Goal: Task Accomplishment & Management: Manage account settings

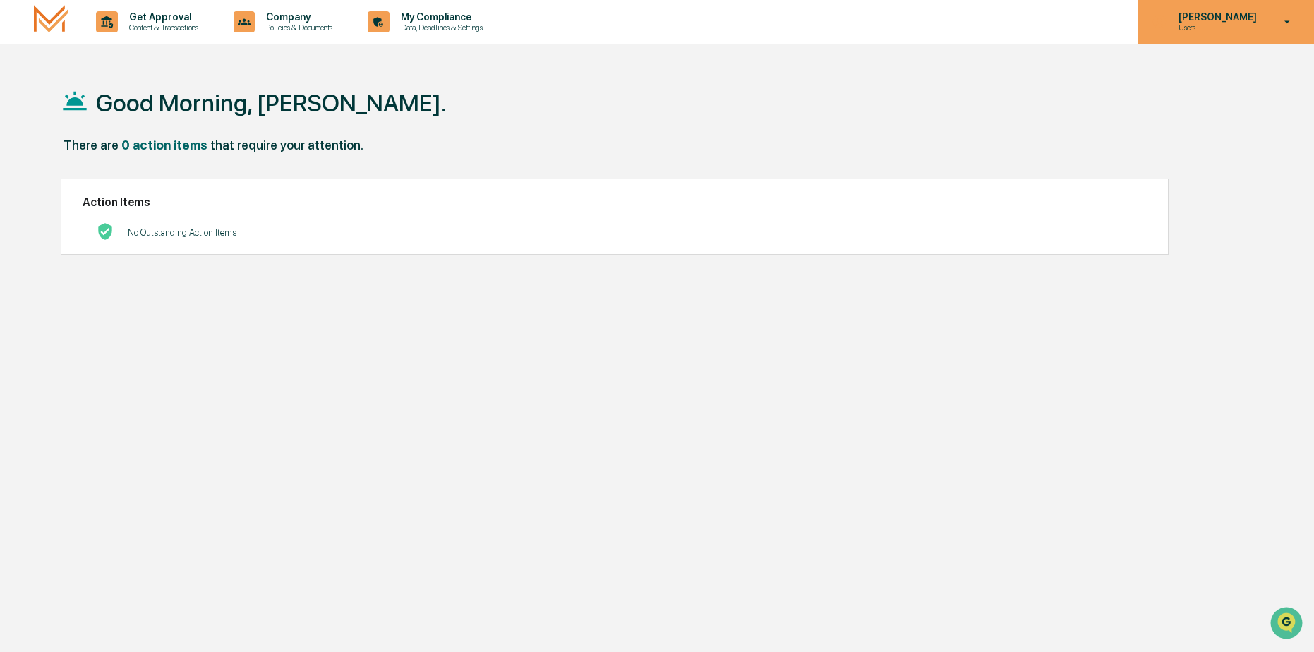
click at [1232, 20] on p "[PERSON_NAME]" at bounding box center [1215, 16] width 97 height 11
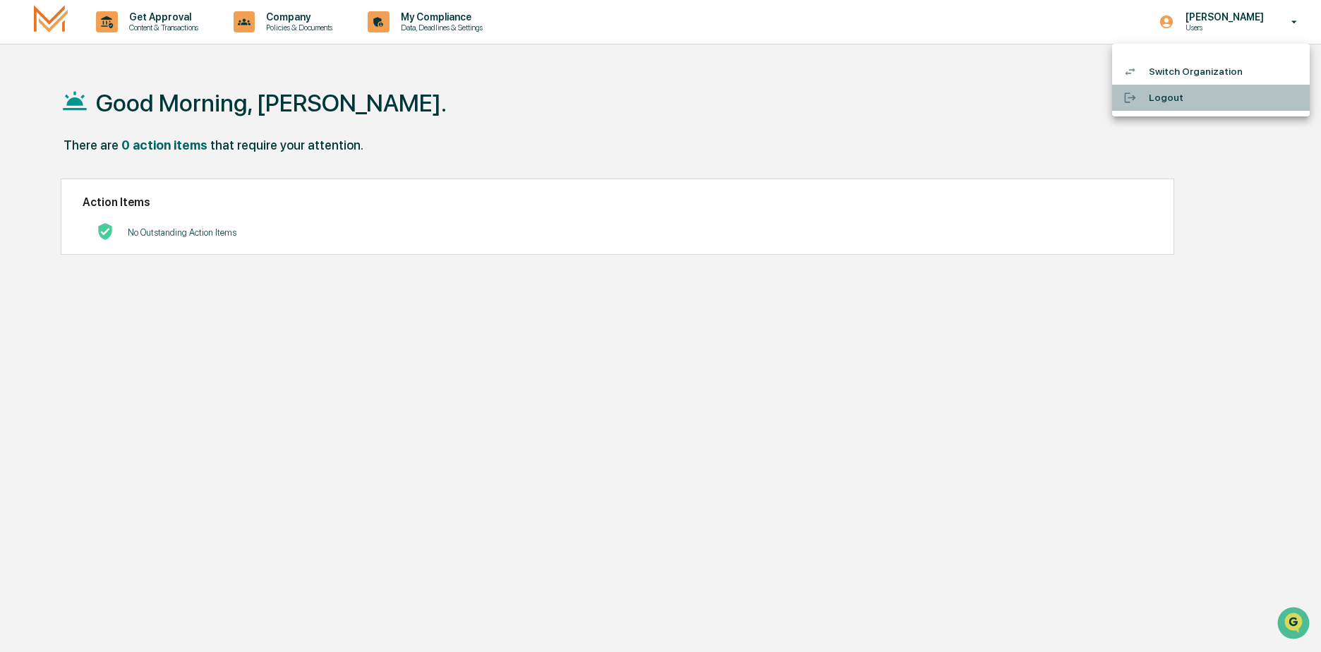
click at [1172, 92] on li "Logout" at bounding box center [1211, 98] width 198 height 26
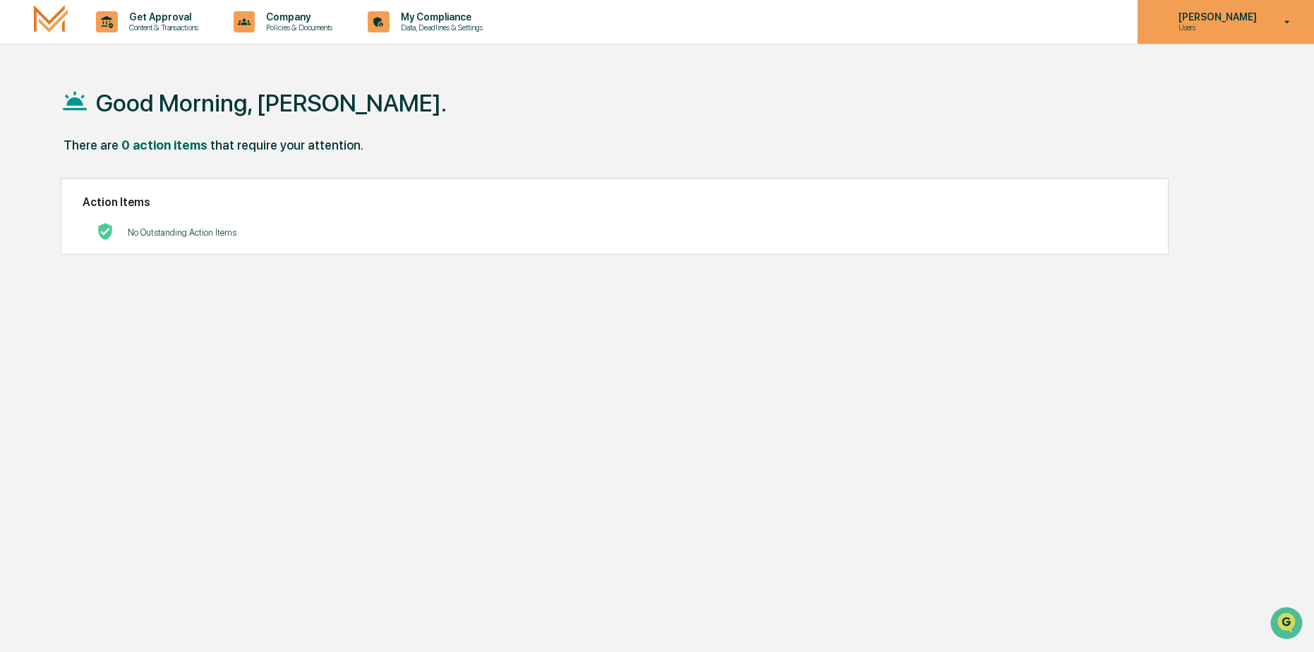
click at [1279, 23] on icon at bounding box center [1287, 22] width 25 height 13
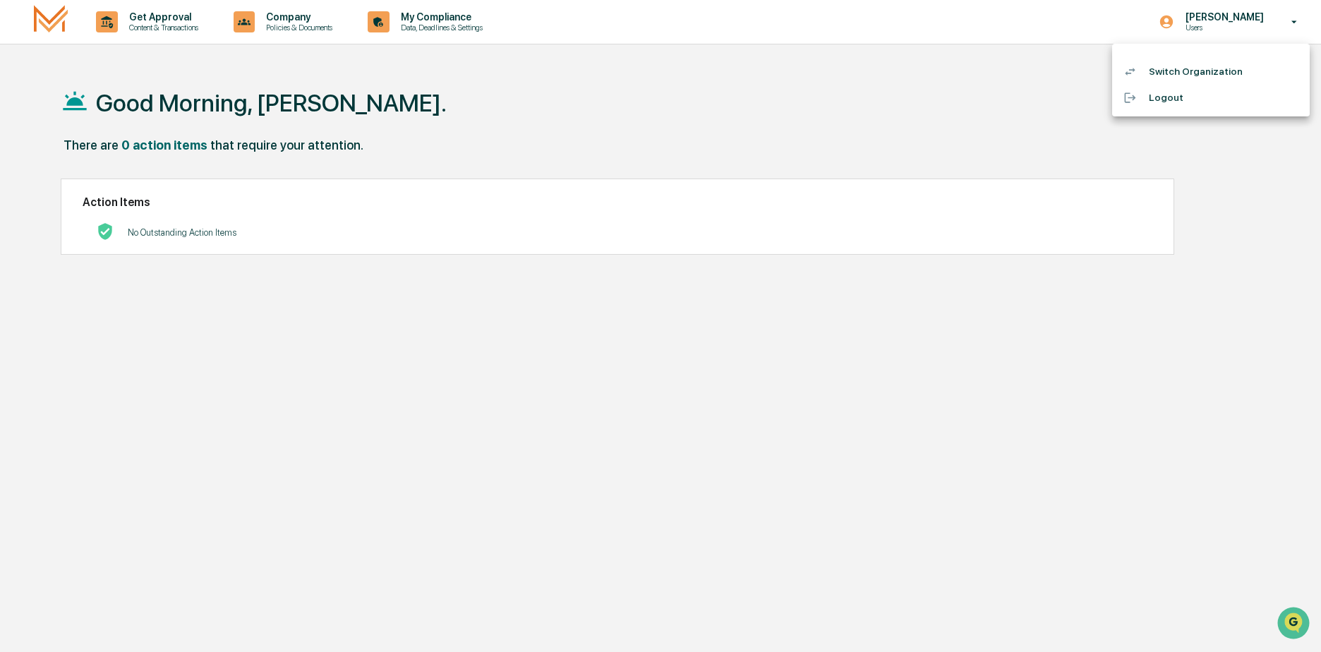
click at [1155, 91] on li "Logout" at bounding box center [1211, 98] width 198 height 26
